Goal: Information Seeking & Learning: Compare options

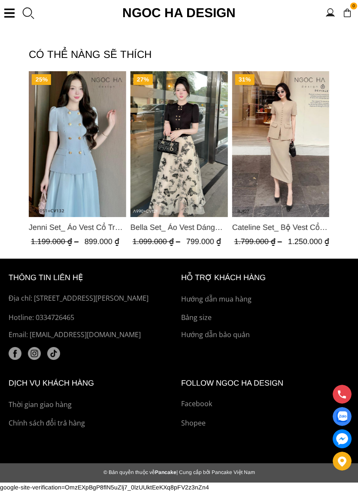
scroll to position [1573, 0]
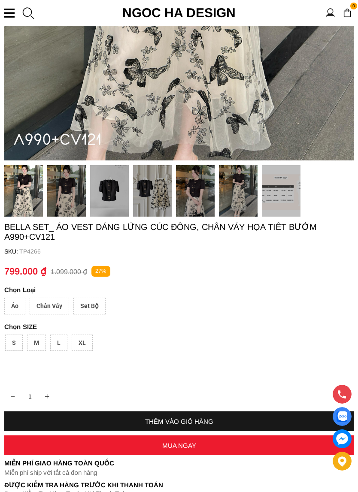
scroll to position [452, 0]
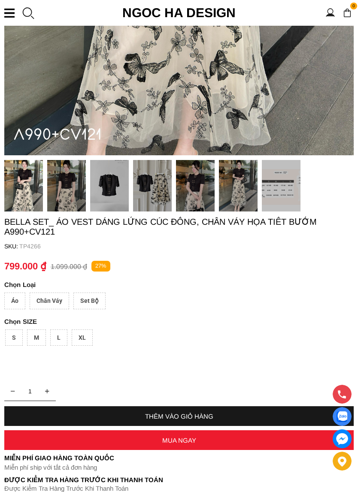
click at [99, 193] on img at bounding box center [109, 185] width 39 height 51
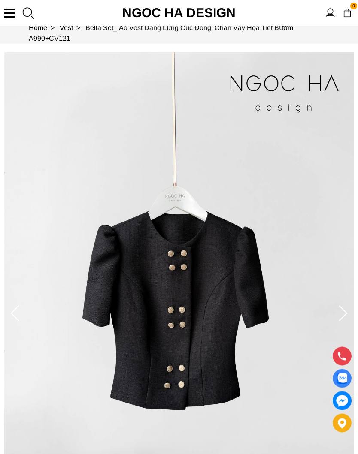
scroll to position [0, 0]
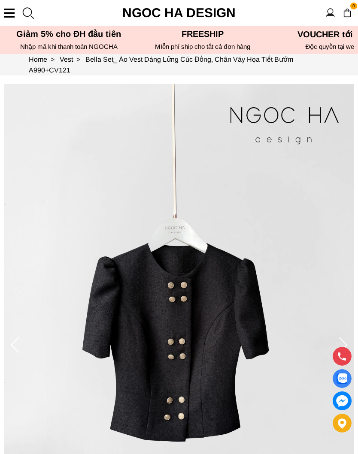
click at [12, 12] on div at bounding box center [9, 13] width 10 height 9
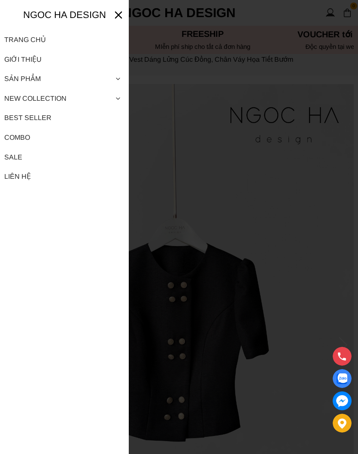
click at [292, 180] on div at bounding box center [179, 227] width 358 height 454
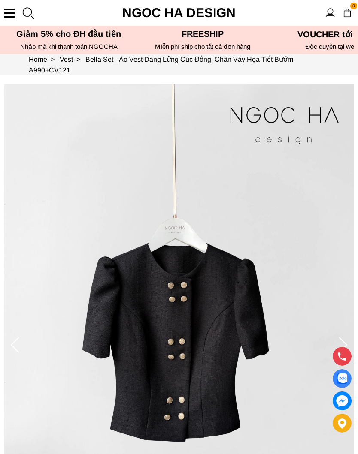
click at [292, 189] on img at bounding box center [178, 345] width 349 height 523
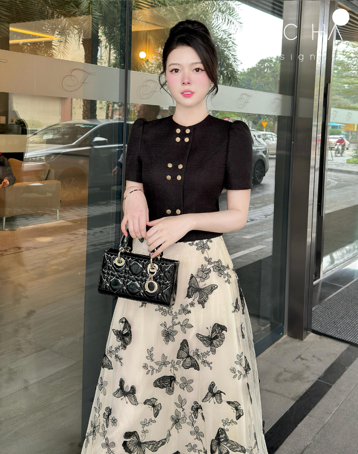
scroll to position [1072, 0]
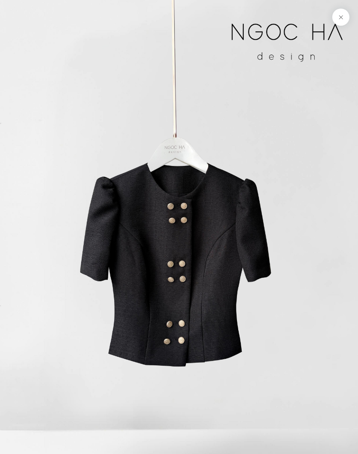
click at [342, 14] on button at bounding box center [340, 17] width 17 height 17
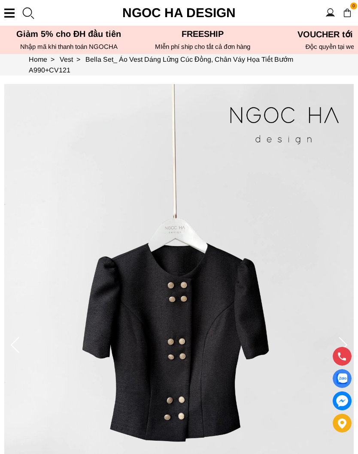
click at [341, 20] on section "0 Thông tin tài khoản Đăng xuất Login Register Ngoc Ha Design TRANG CHỦ GIỚI TH…" at bounding box center [179, 13] width 358 height 26
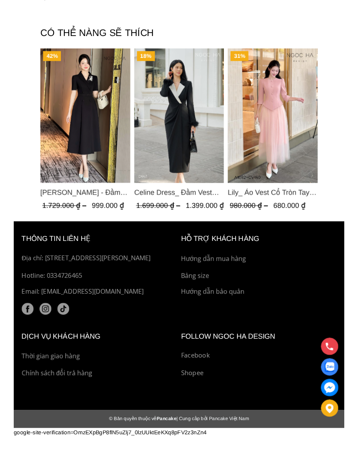
scroll to position [1654, 0]
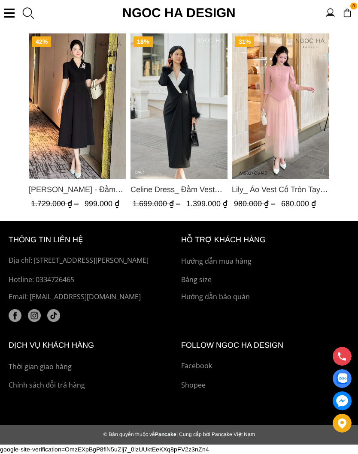
click at [285, 124] on img "Product image - Lily_ Áo Vest Cổ Tròn Tay Lừng Mix Chân Váy Lưới Màu Hồng A1082…" at bounding box center [280, 106] width 97 height 146
